Goal: Find specific page/section: Find specific page/section

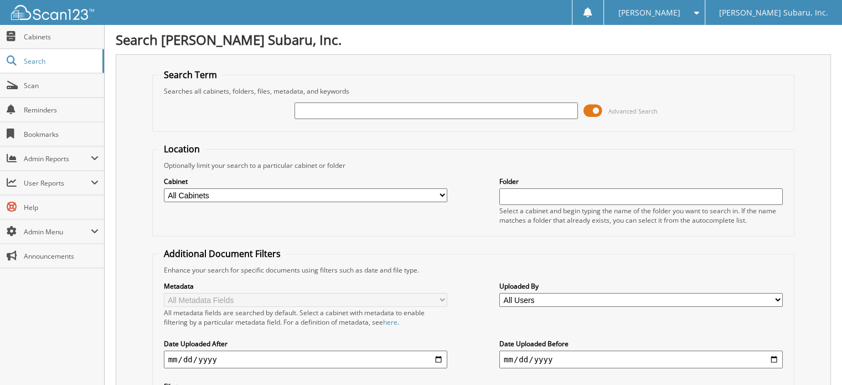
drag, startPoint x: 591, startPoint y: 107, endPoint x: 571, endPoint y: 115, distance: 20.7
click at [590, 107] on span at bounding box center [592, 110] width 19 height 17
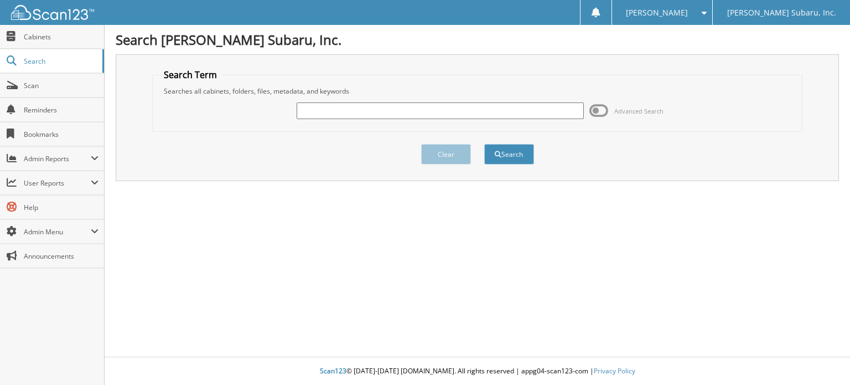
click at [485, 115] on input "text" at bounding box center [440, 110] width 287 height 17
type input "W9"
click at [484, 144] on button "Search" at bounding box center [509, 154] width 50 height 20
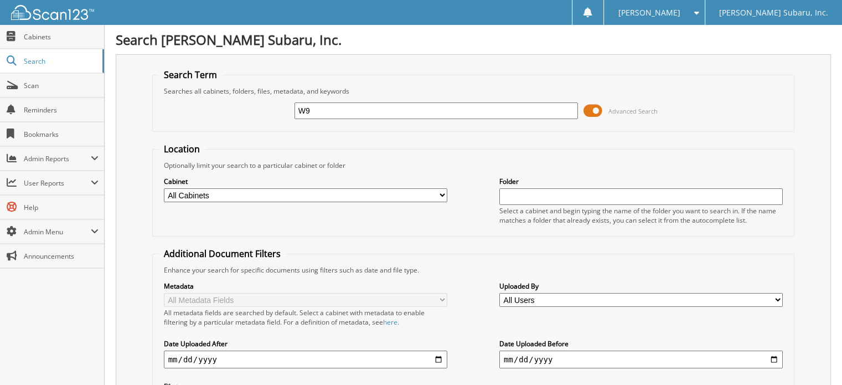
click at [591, 108] on span at bounding box center [592, 110] width 19 height 17
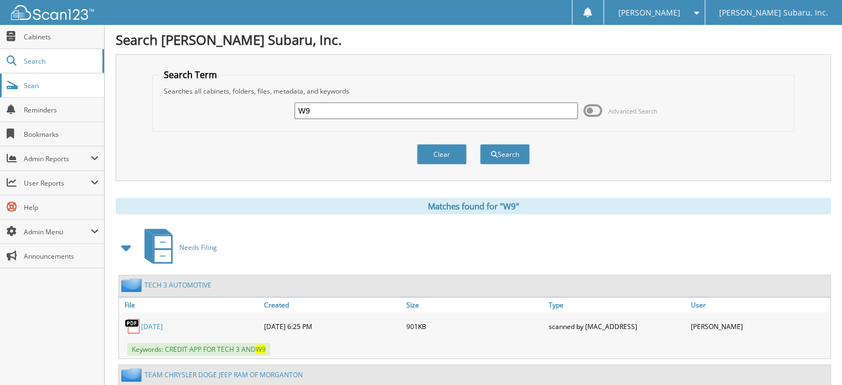
click at [77, 84] on span "Scan" at bounding box center [61, 85] width 75 height 9
